Goal: Task Accomplishment & Management: Manage account settings

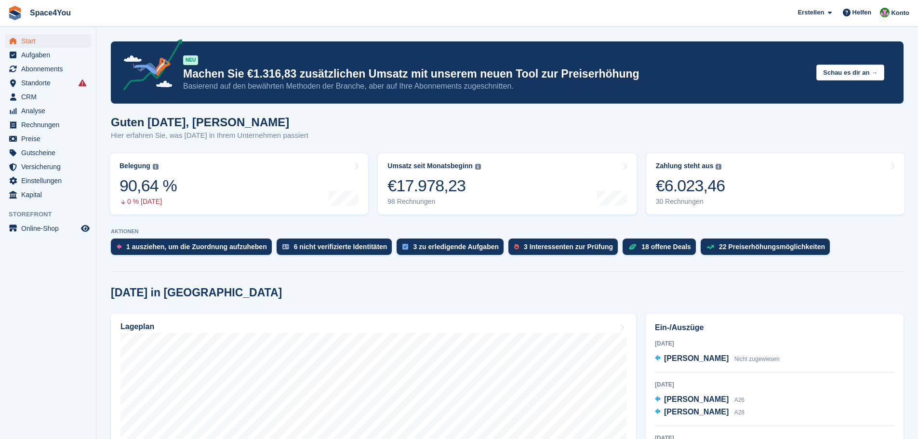
click at [367, 133] on div "Guten [DATE], [PERSON_NAME] Hier erfahren Sie, was [DATE] in Ihrem Unternehmen …" at bounding box center [507, 134] width 793 height 37
click at [49, 78] on span "Standorte" at bounding box center [50, 82] width 58 height 13
click at [50, 71] on span "Abonnements" at bounding box center [50, 68] width 58 height 13
click at [330, 270] on div at bounding box center [507, 269] width 793 height 4
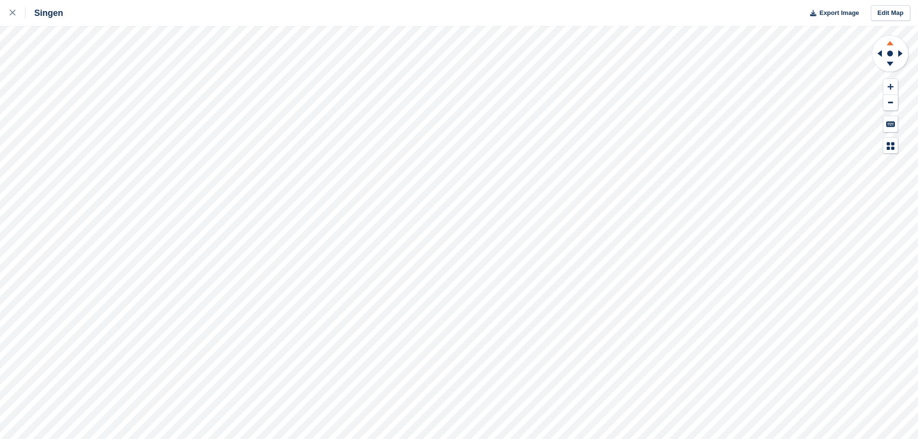
click at [887, 44] on icon at bounding box center [890, 42] width 25 height 12
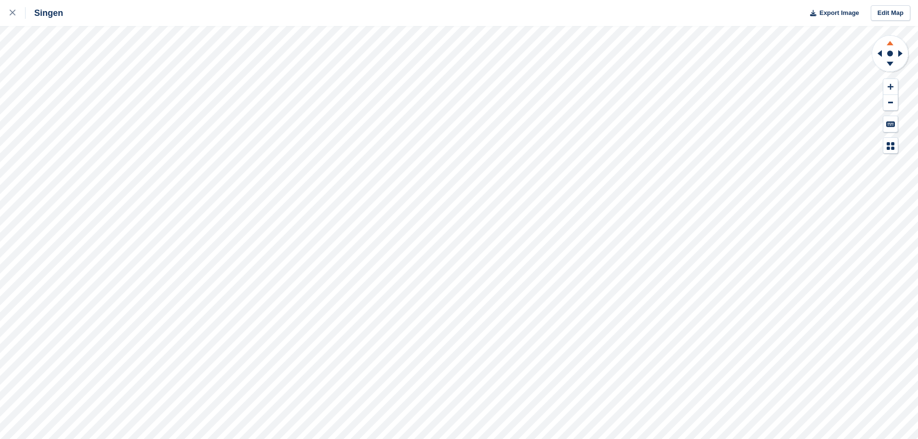
click at [887, 44] on icon at bounding box center [890, 42] width 25 height 12
click at [896, 55] on icon at bounding box center [902, 53] width 12 height 25
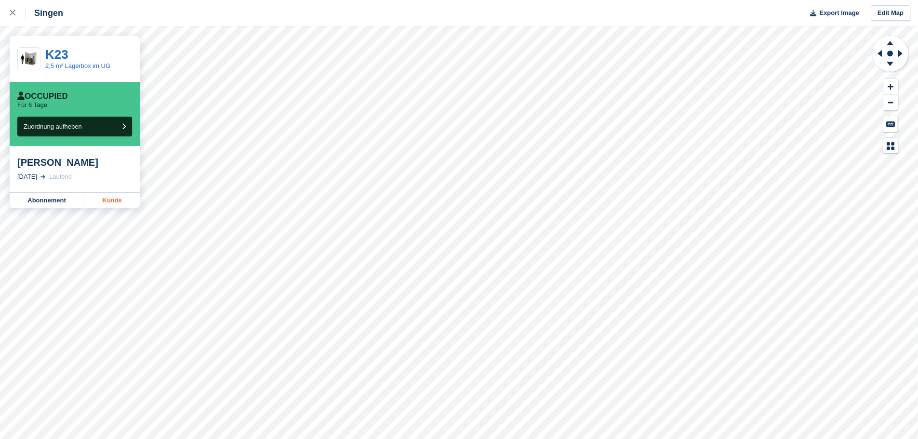
click at [114, 196] on link "Kunde" at bounding box center [111, 200] width 55 height 15
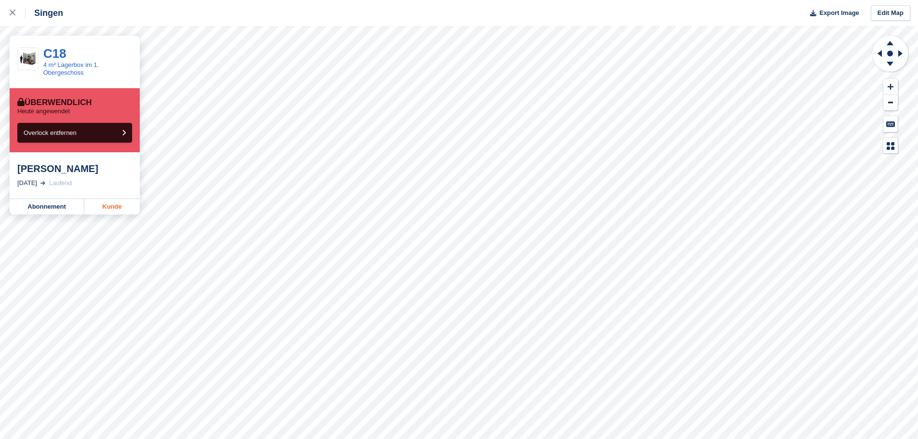
click at [122, 207] on link "Kunde" at bounding box center [111, 206] width 55 height 15
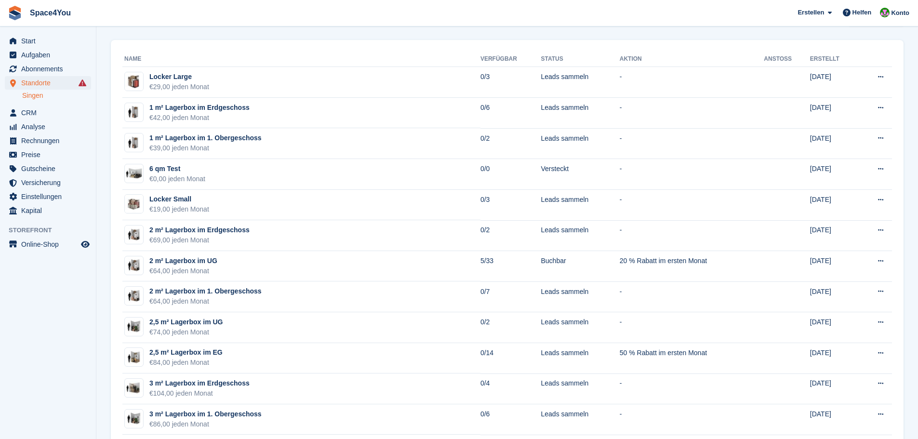
scroll to position [48, 0]
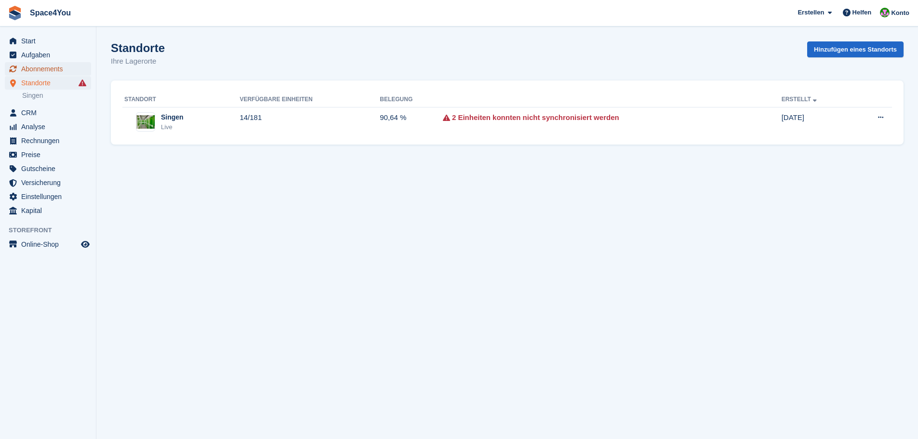
click at [43, 67] on span "Abonnements" at bounding box center [50, 68] width 58 height 13
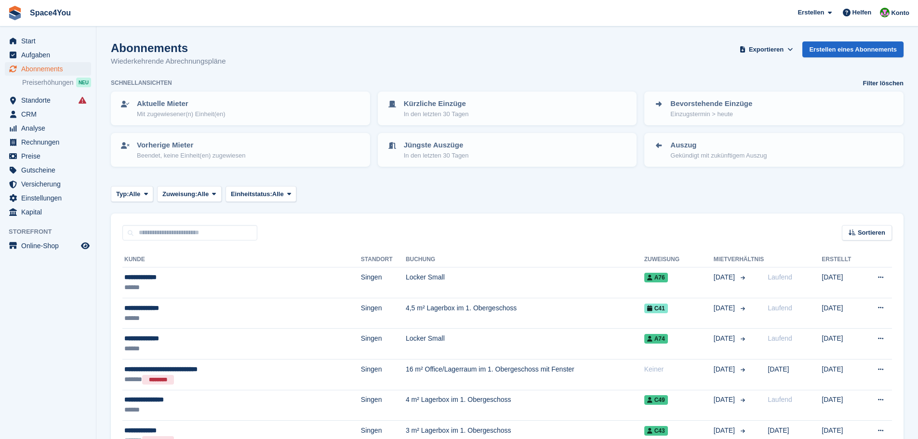
click at [205, 237] on input "text" at bounding box center [189, 233] width 135 height 16
type input "*****"
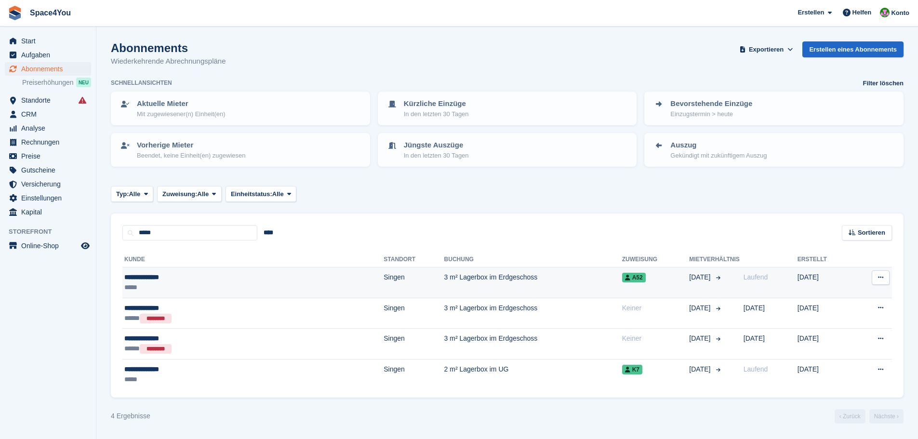
click at [163, 272] on div "**********" at bounding box center [191, 277] width 135 height 10
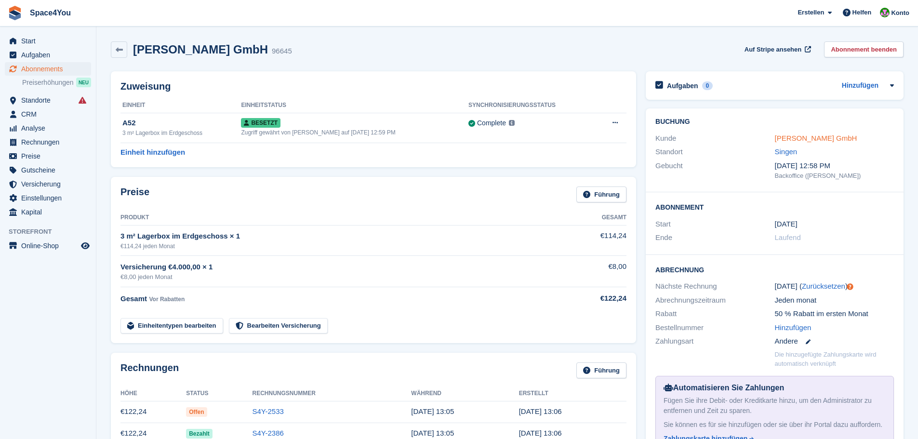
click at [821, 136] on link "[PERSON_NAME] GmbH" at bounding box center [816, 138] width 82 height 8
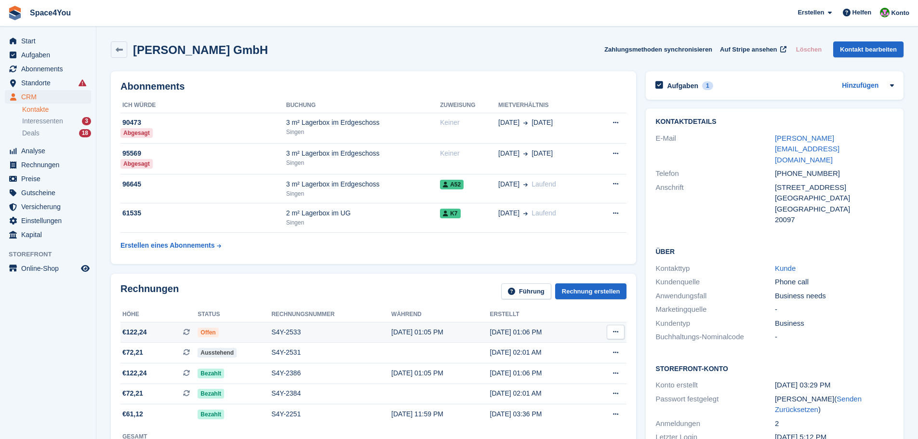
click at [166, 329] on span "€122,24 Dies ist eine wiederkehrende Abonnementrechnung." at bounding box center [158, 332] width 77 height 10
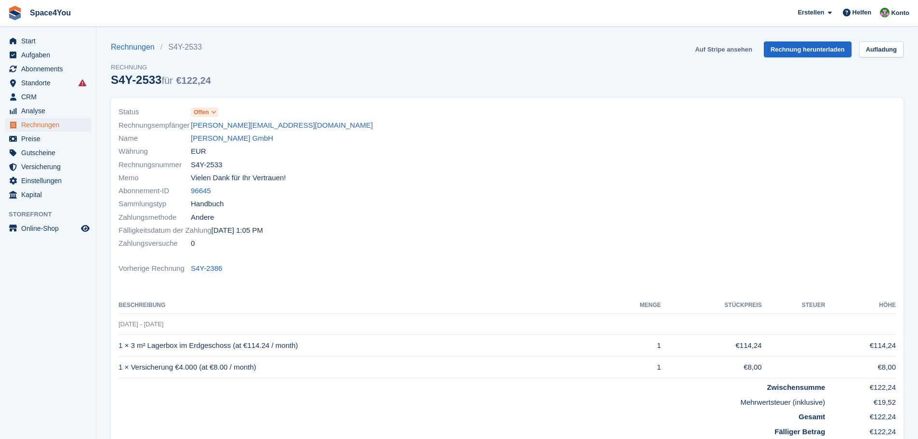
click at [741, 44] on link "Auf Stripe ansehen" at bounding box center [723, 49] width 65 height 16
click at [227, 139] on link "[PERSON_NAME] GmbH" at bounding box center [232, 138] width 82 height 11
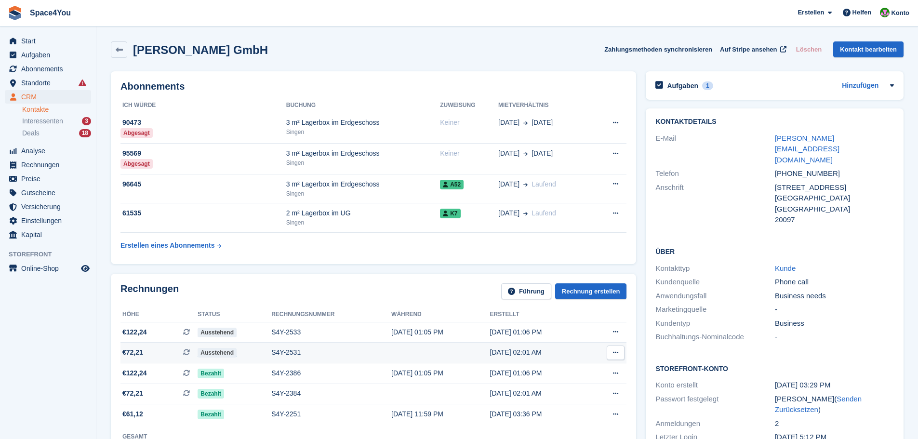
click at [152, 351] on span "€72,21 Dies ist eine wiederkehrende Abonnementrechnung." at bounding box center [158, 352] width 77 height 10
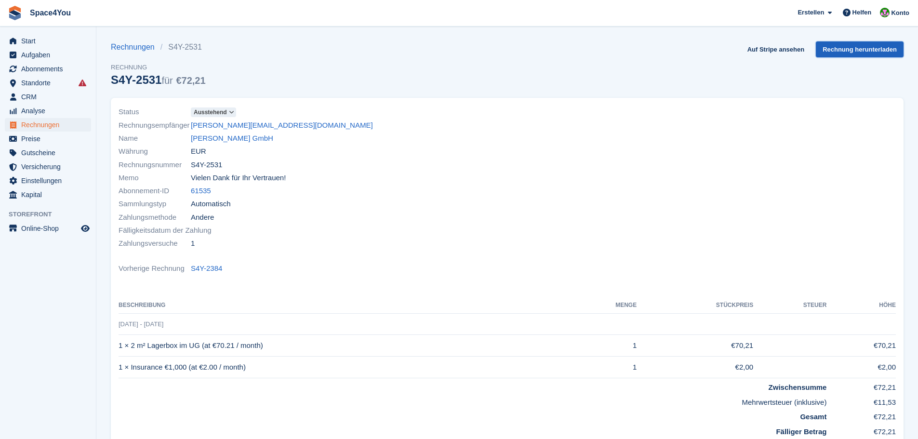
click at [865, 51] on link "Rechnung herunterladen" at bounding box center [860, 49] width 88 height 16
click at [242, 140] on link "Max Kiene GmbH" at bounding box center [232, 138] width 82 height 11
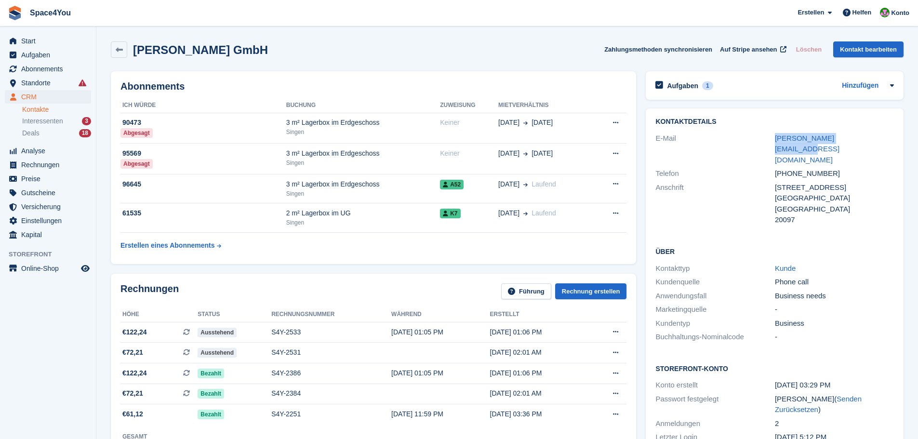
drag, startPoint x: 770, startPoint y: 139, endPoint x: 872, endPoint y: 138, distance: 102.7
click at [872, 138] on div "E-Mail c.schilling@maxkiene.de" at bounding box center [774, 150] width 239 height 36
copy div "c.schilling@maxkiene.de"
click at [28, 55] on span "Aufgaben" at bounding box center [50, 54] width 58 height 13
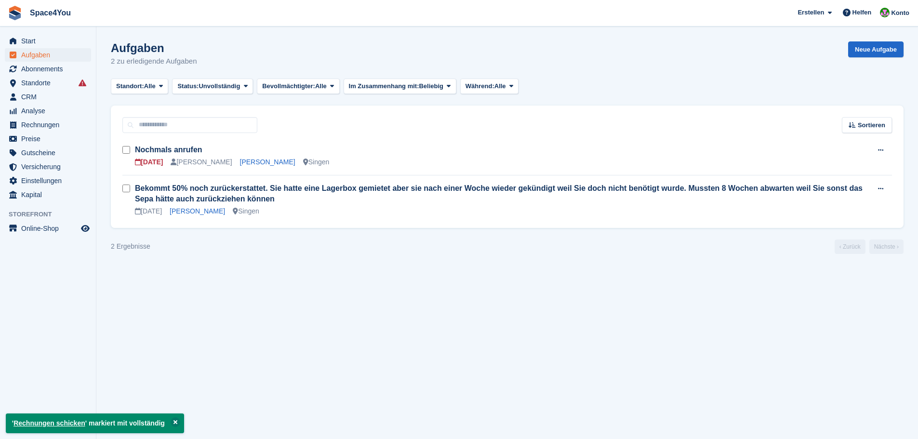
drag, startPoint x: 221, startPoint y: 260, endPoint x: 162, endPoint y: 260, distance: 58.3
click at [162, 260] on section "' Rechnungen schicken ' markiert mit vollständig Aufgaben 2 zu erledigende Aufg…" at bounding box center [507, 219] width 822 height 439
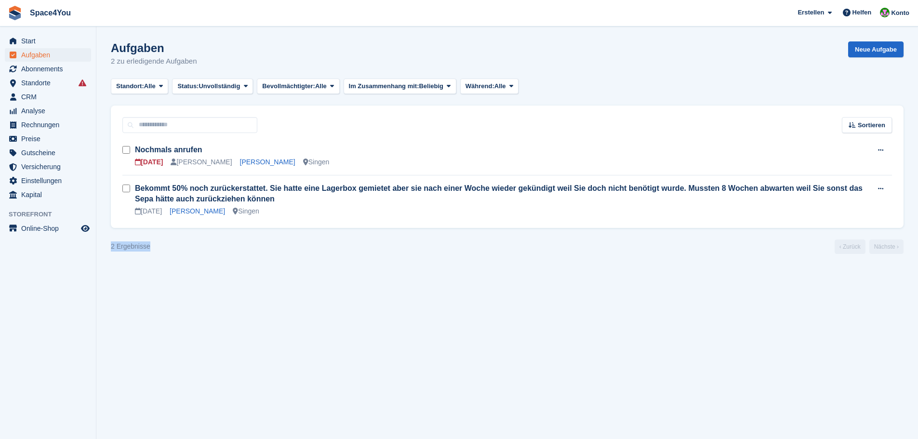
drag, startPoint x: 173, startPoint y: 247, endPoint x: 112, endPoint y: 247, distance: 61.2
click at [112, 247] on div "2 Ergebnisse ‹ Zurück Nächste ›" at bounding box center [507, 247] width 793 height 14
click at [187, 256] on section "' Rechnungen schicken ' markiert mit vollständig Aufgaben 2 zu erledigende Aufg…" at bounding box center [507, 219] width 822 height 439
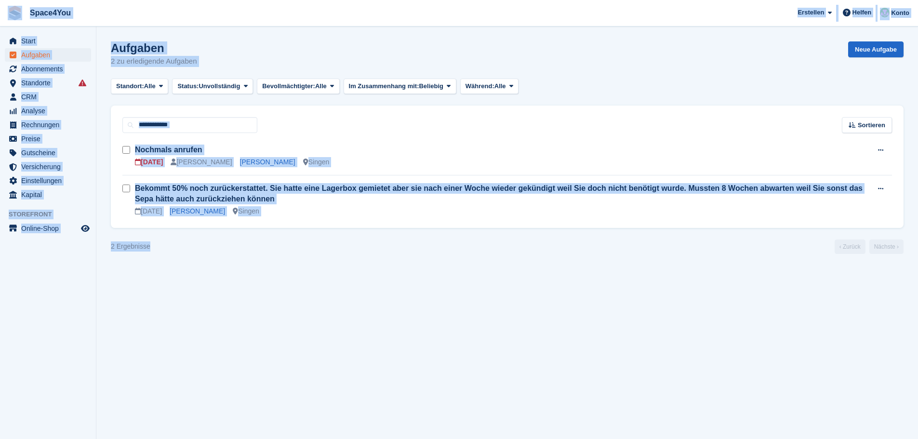
drag, startPoint x: 185, startPoint y: 254, endPoint x: 0, endPoint y: 12, distance: 305.0
click at [0, 12] on div "Space4You Erstellen Abonnement Rechnung Kontakt Deal Rabatt Seite Helfen Chat-S…" at bounding box center [459, 219] width 918 height 439
click at [196, 20] on span "Space4You Erstellen Abonnement Rechnung Kontakt Deal Rabatt Seite Helfen Chat-S…" at bounding box center [459, 13] width 918 height 26
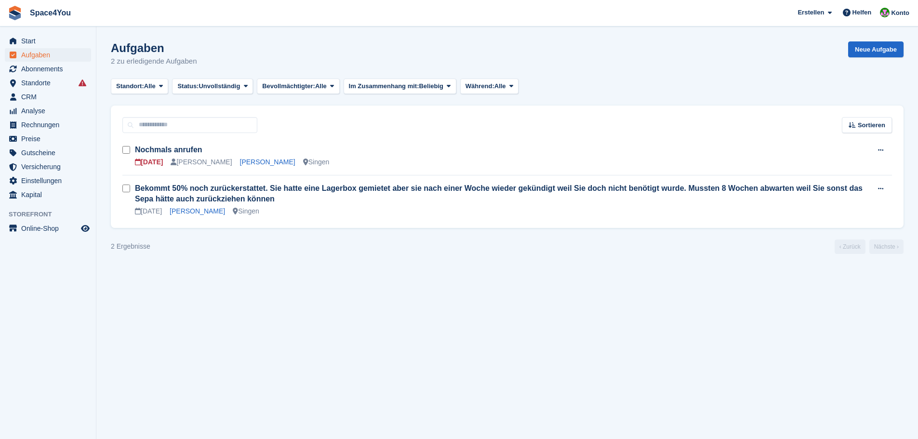
drag, startPoint x: 207, startPoint y: 65, endPoint x: 15, endPoint y: 9, distance: 199.2
click at [15, 9] on div "Space4You Erstellen Abonnement Rechnung Kontakt Deal Rabatt Seite Helfen Chat-S…" at bounding box center [459, 219] width 918 height 439
click at [241, 19] on span "Space4You Erstellen Abonnement Rechnung Kontakt Deal Rabatt Seite Helfen Chat-S…" at bounding box center [459, 13] width 918 height 26
click at [288, 274] on section "' Rechnungen schicken ' markiert mit vollständig Aufgaben 2 zu erledigende Aufg…" at bounding box center [507, 219] width 822 height 439
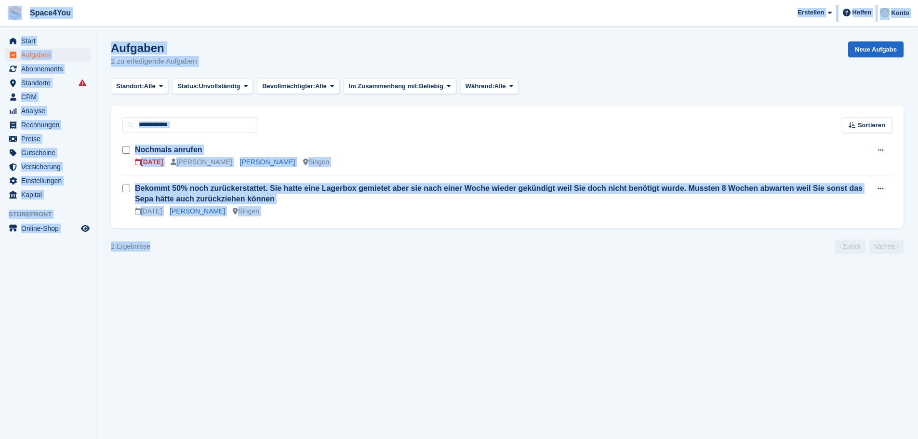
drag, startPoint x: 156, startPoint y: 248, endPoint x: 1, endPoint y: 15, distance: 279.5
click at [1, 15] on div "Space4You Erstellen Abonnement Rechnung Kontakt Deal Rabatt Seite Helfen Chat-S…" at bounding box center [459, 219] width 918 height 439
click at [236, 59] on div "Aufgaben 2 zu erledigende Aufgaben Neue Aufgabe" at bounding box center [507, 59] width 793 height 37
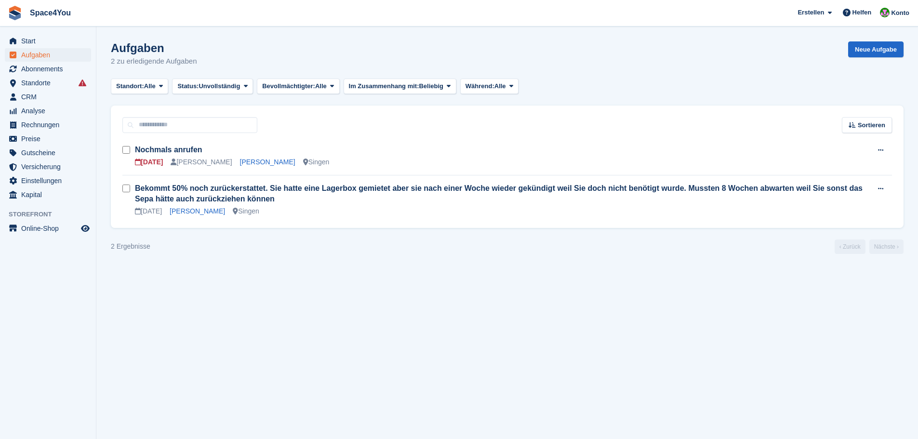
click at [523, 363] on section "' Rechnungen schicken ' markiert mit vollständig Aufgaben 2 zu erledigende Aufg…" at bounding box center [507, 219] width 822 height 439
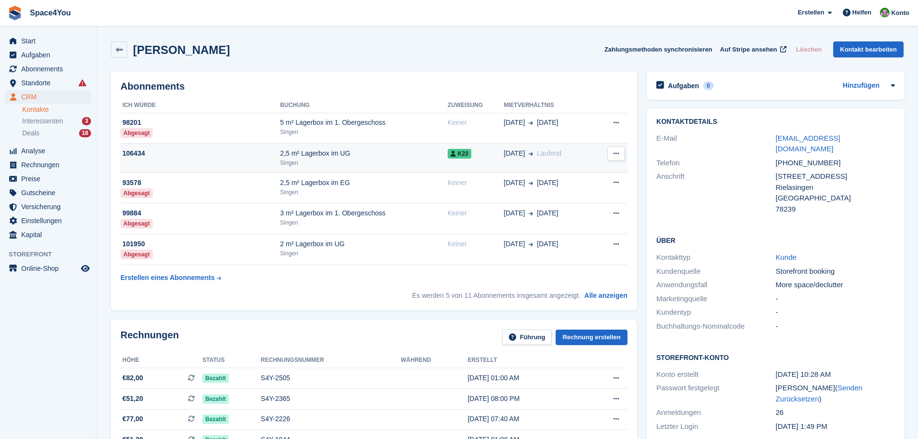
click at [365, 152] on div "2,5 m² Lagerbox im UG" at bounding box center [363, 153] width 167 height 10
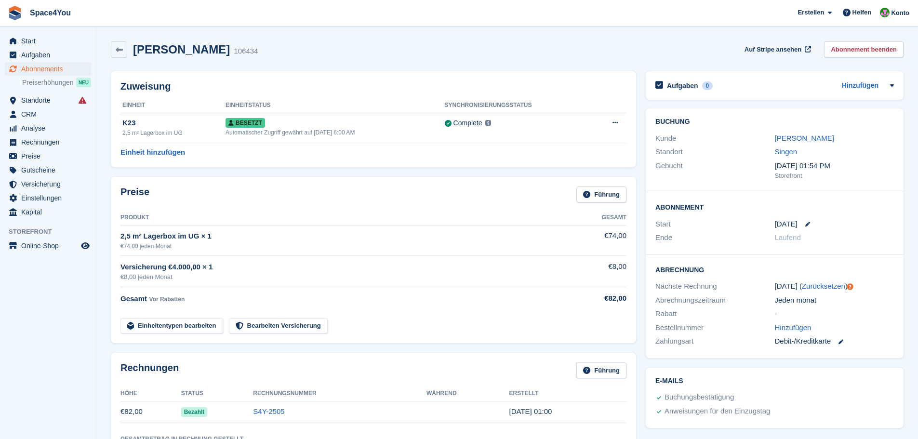
click at [859, 54] on link "Abonnement beenden" at bounding box center [864, 49] width 80 height 16
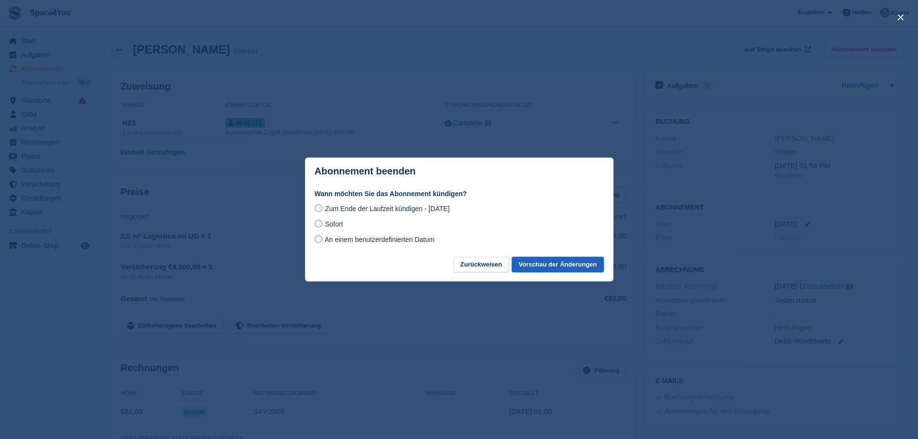
click at [560, 264] on button "Vorschau der Änderungen" at bounding box center [558, 265] width 92 height 16
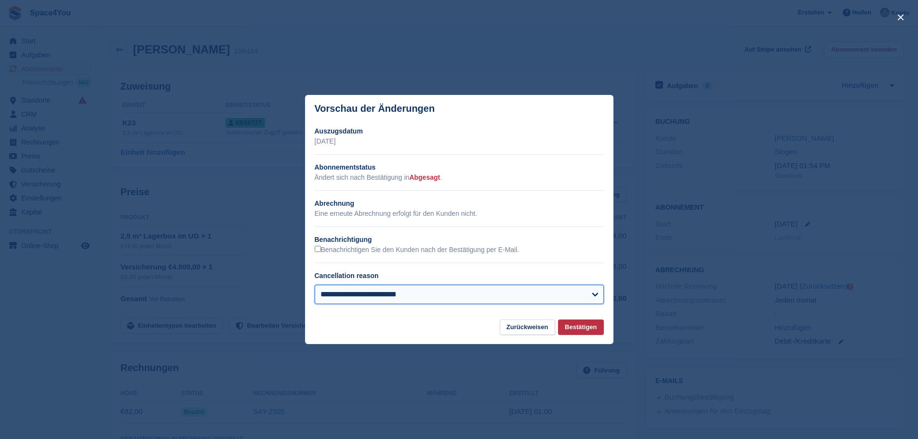
click at [482, 297] on select "**********" at bounding box center [459, 294] width 289 height 19
select select "**********"
click at [315, 285] on select "**********" at bounding box center [459, 294] width 289 height 19
click at [577, 331] on button "Bestätigen" at bounding box center [580, 328] width 45 height 16
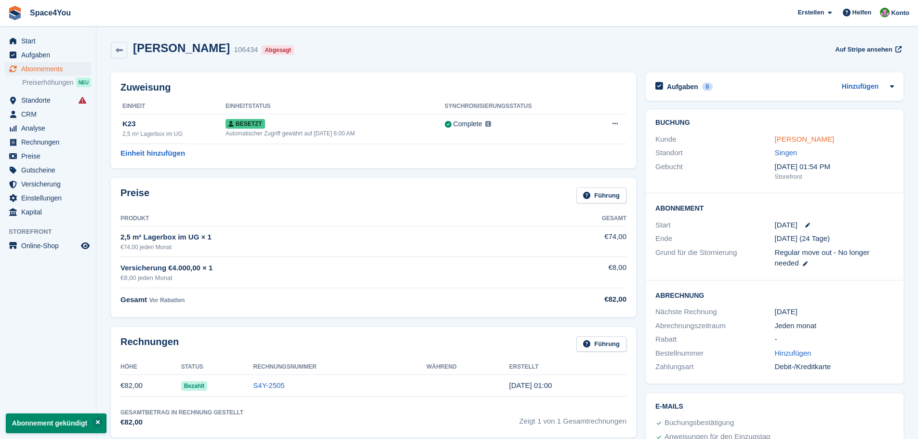
click at [791, 138] on link "Frederic Martin Schmid" at bounding box center [804, 139] width 59 height 8
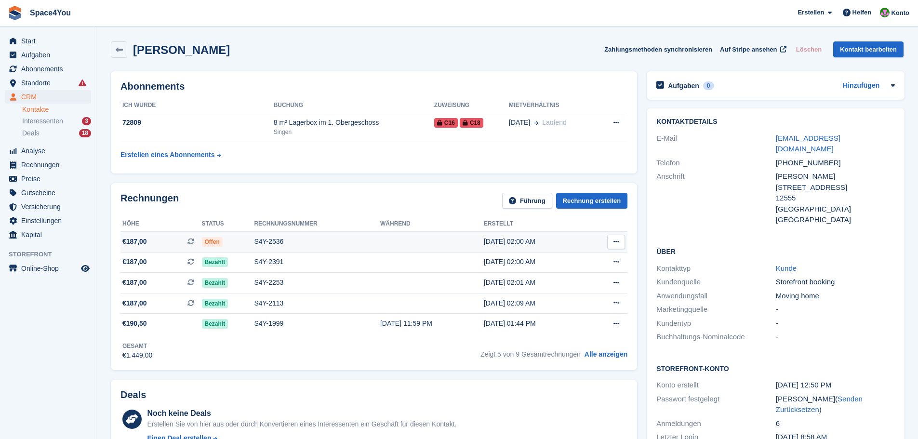
click at [335, 246] on div "S4Y-2536" at bounding box center [317, 242] width 126 height 10
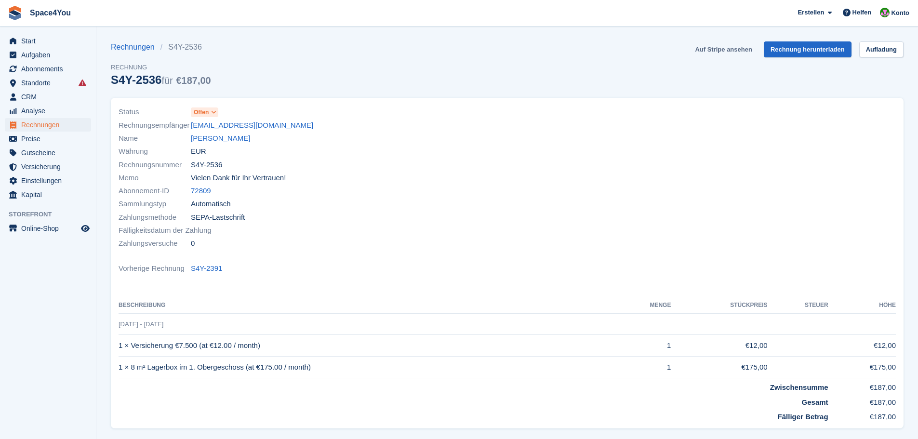
click at [723, 52] on link "Auf Stripe ansehen" at bounding box center [723, 49] width 65 height 16
drag, startPoint x: 282, startPoint y: 127, endPoint x: 191, endPoint y: 129, distance: 91.6
click at [191, 129] on div "Rechnungsempfänger [EMAIL_ADDRESS][DOMAIN_NAME]" at bounding box center [310, 125] width 383 height 13
copy link "[EMAIL_ADDRESS][DOMAIN_NAME]"
click at [385, 173] on div "Memo Vielen Dank für Ihr Vertrauen!" at bounding box center [310, 178] width 383 height 13
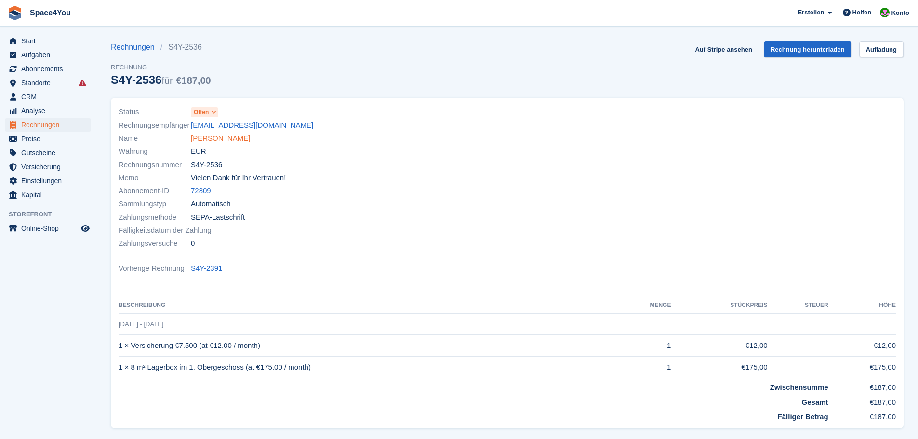
click at [225, 139] on link "[PERSON_NAME]" at bounding box center [220, 138] width 59 height 11
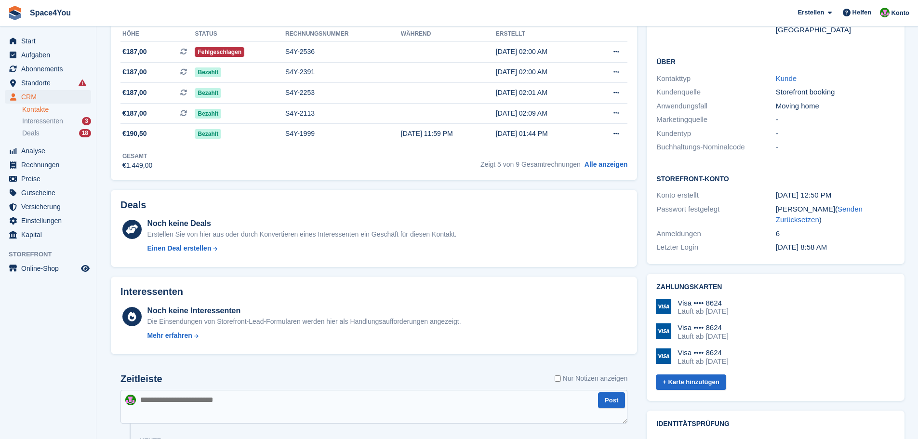
scroll to position [193, 0]
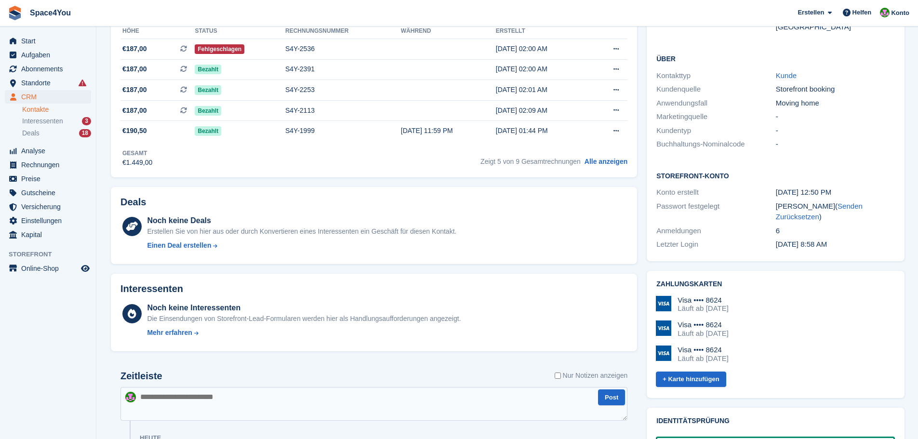
click at [187, 398] on textarea at bounding box center [373, 404] width 507 height 34
type textarea "**********"
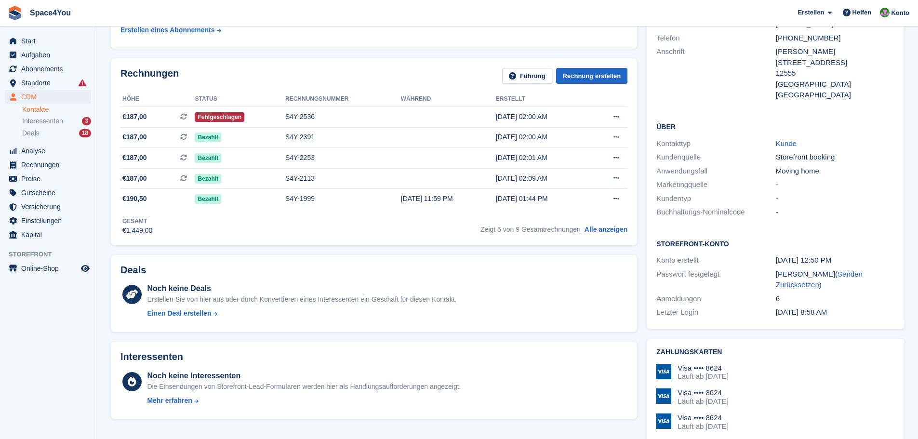
scroll to position [0, 0]
